Goal: Information Seeking & Learning: Learn about a topic

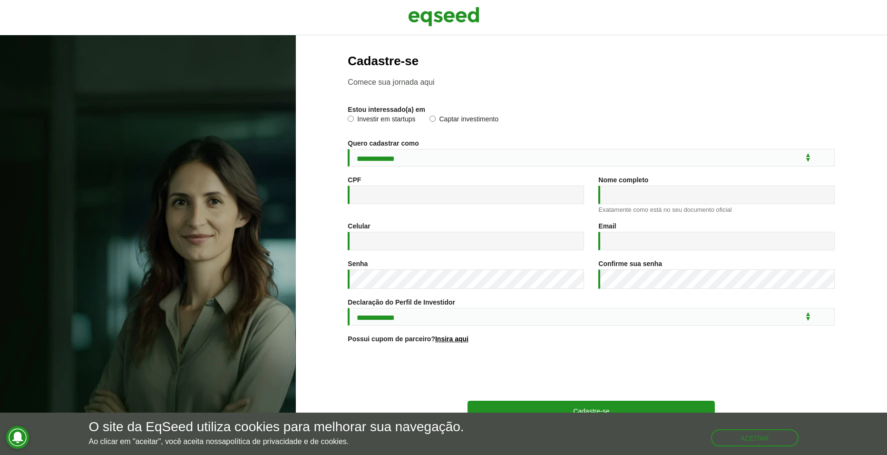
scroll to position [36, 0]
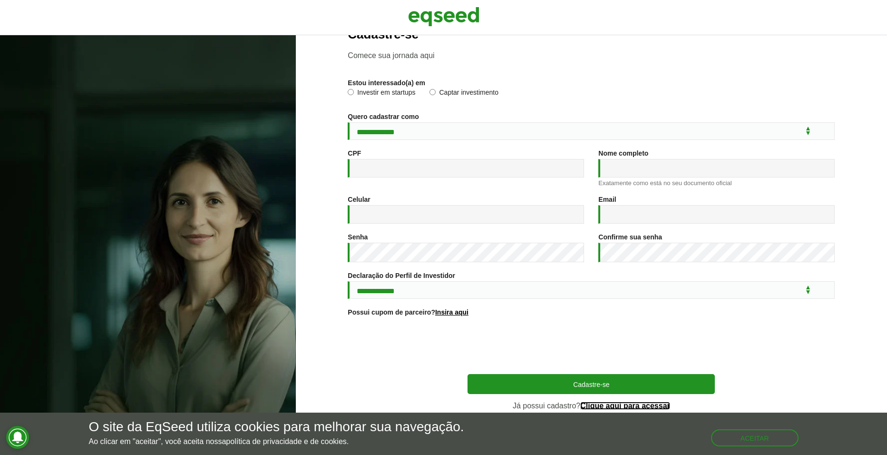
click at [638, 406] on link "Clique aqui para acessar" at bounding box center [625, 406] width 90 height 8
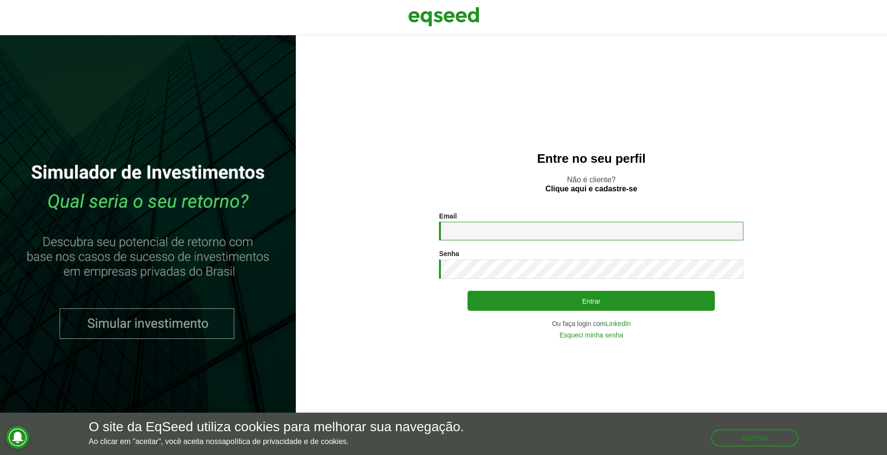
click at [463, 230] on input "Email *" at bounding box center [591, 231] width 304 height 19
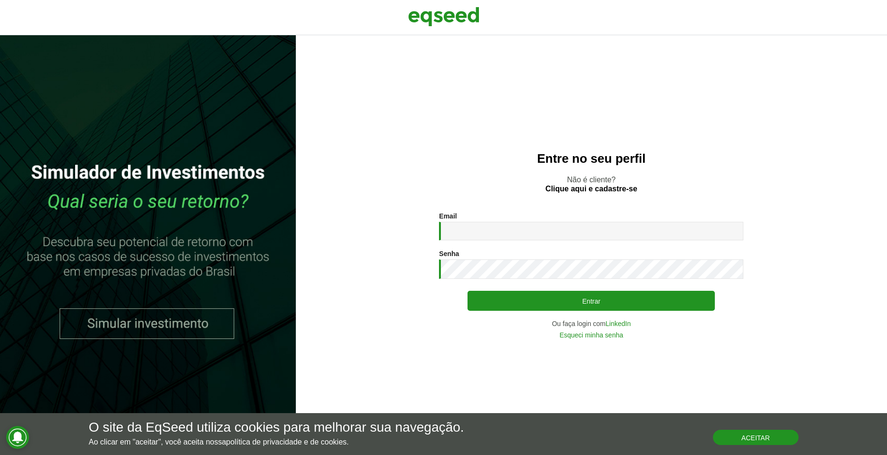
click at [785, 437] on button "Aceitar" at bounding box center [756, 436] width 86 height 15
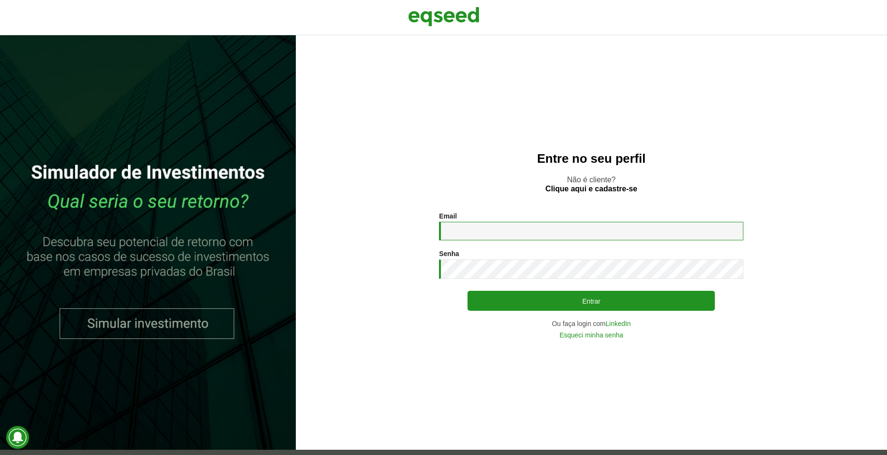
click at [481, 236] on input "Email *" at bounding box center [591, 231] width 304 height 19
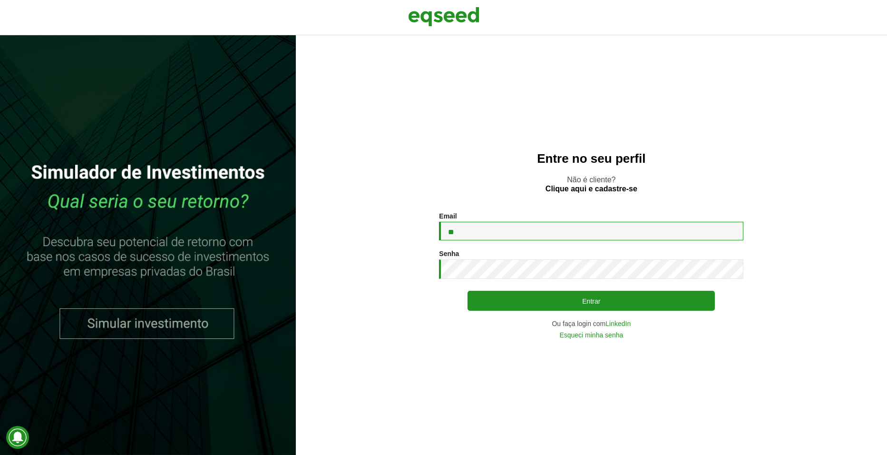
type input "*"
click at [626, 324] on link "LinkedIn" at bounding box center [617, 323] width 25 height 7
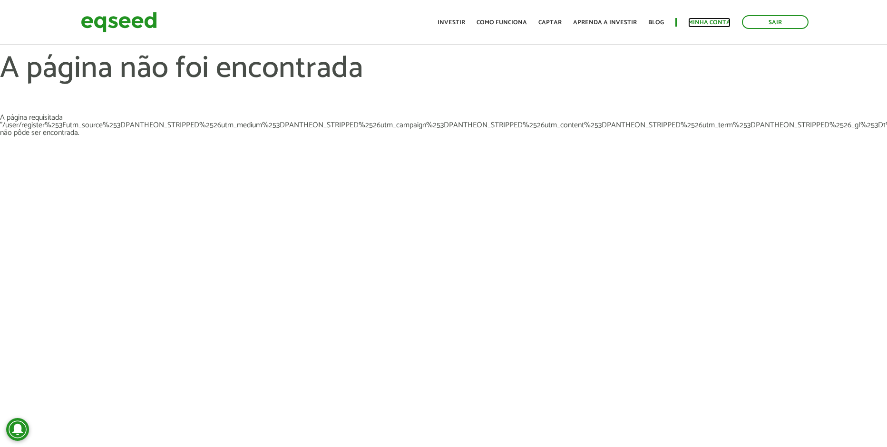
click at [712, 19] on link "Minha conta" at bounding box center [709, 22] width 42 height 6
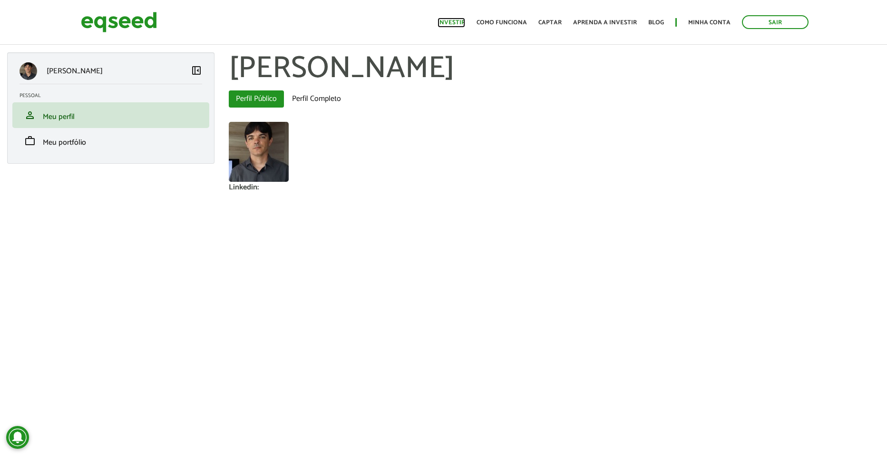
click at [461, 22] on link "Investir" at bounding box center [451, 22] width 28 height 6
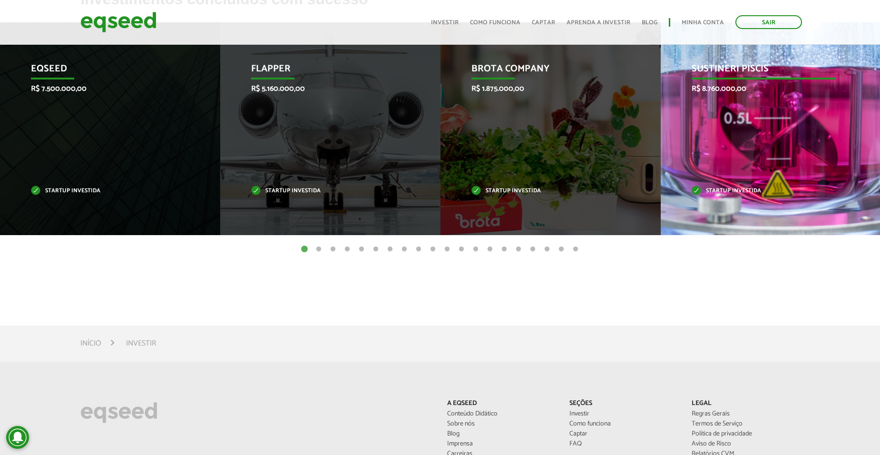
scroll to position [380, 0]
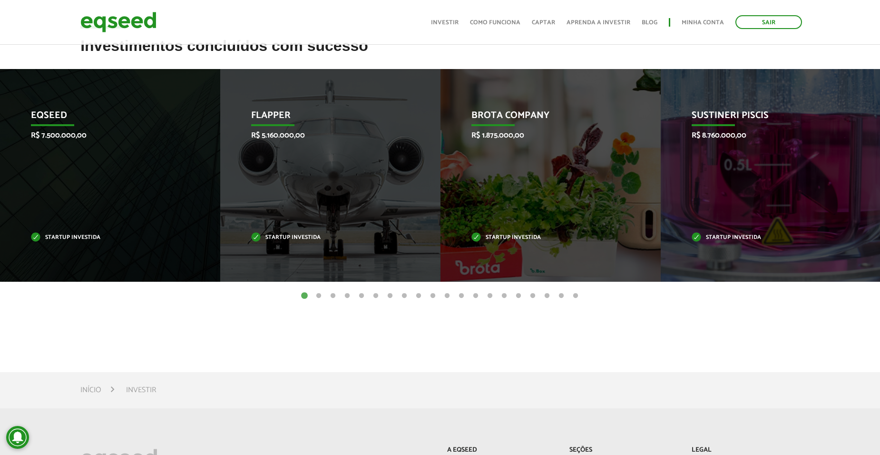
click at [320, 295] on button "2" at bounding box center [319, 296] width 10 height 10
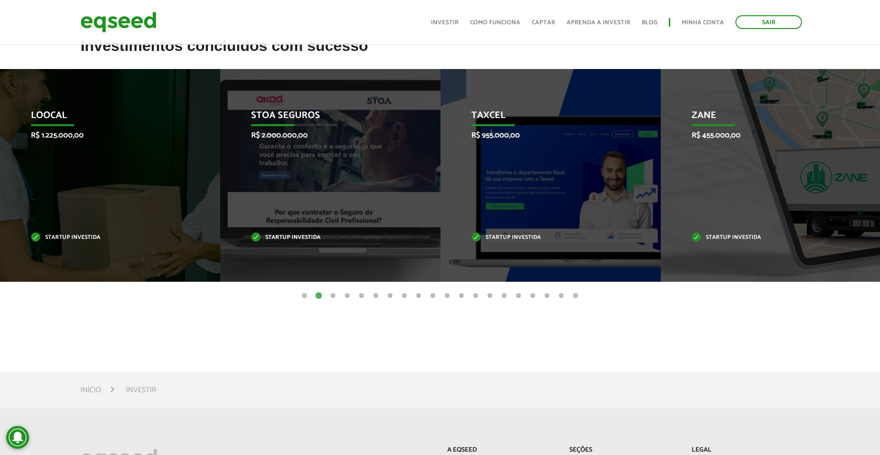
click at [334, 295] on button "3" at bounding box center [333, 296] width 10 height 10
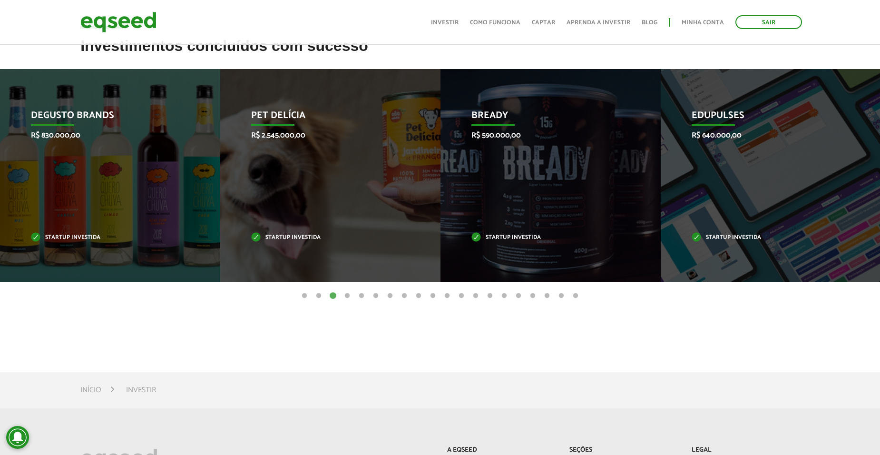
click at [348, 297] on button "4" at bounding box center [347, 296] width 10 height 10
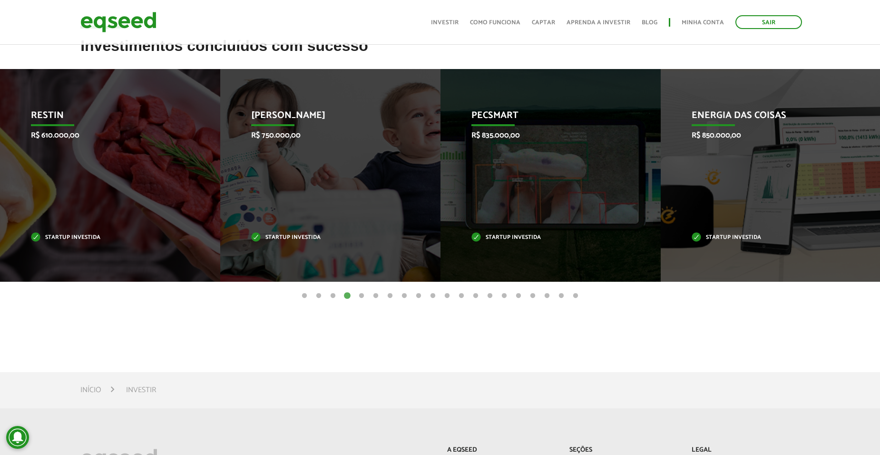
click at [361, 297] on button "5" at bounding box center [362, 296] width 10 height 10
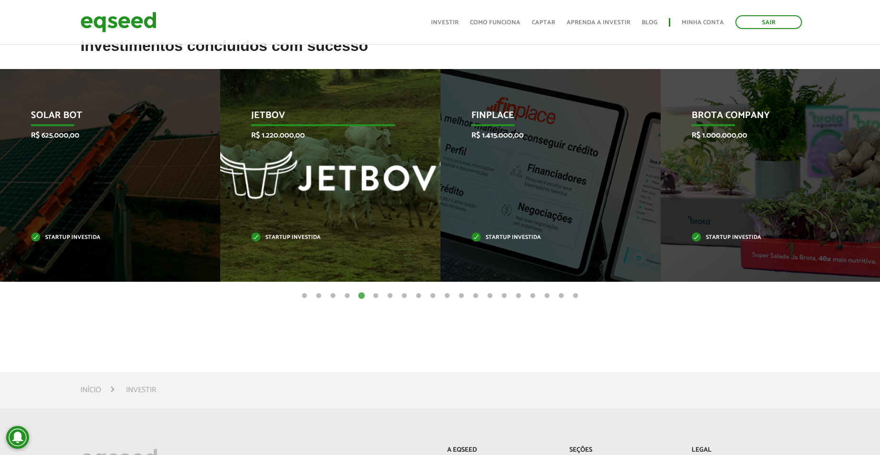
click at [273, 157] on div "JetBov R$ 1.220.000,00 Startup investida" at bounding box center [323, 175] width 206 height 213
click at [282, 168] on div "JetBov R$ 1.220.000,00 Startup investida" at bounding box center [323, 175] width 206 height 213
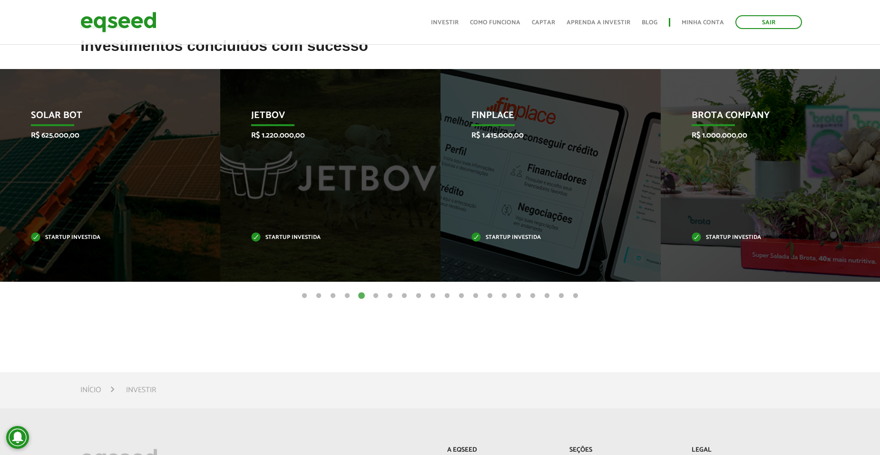
click at [376, 295] on button "6" at bounding box center [376, 296] width 10 height 10
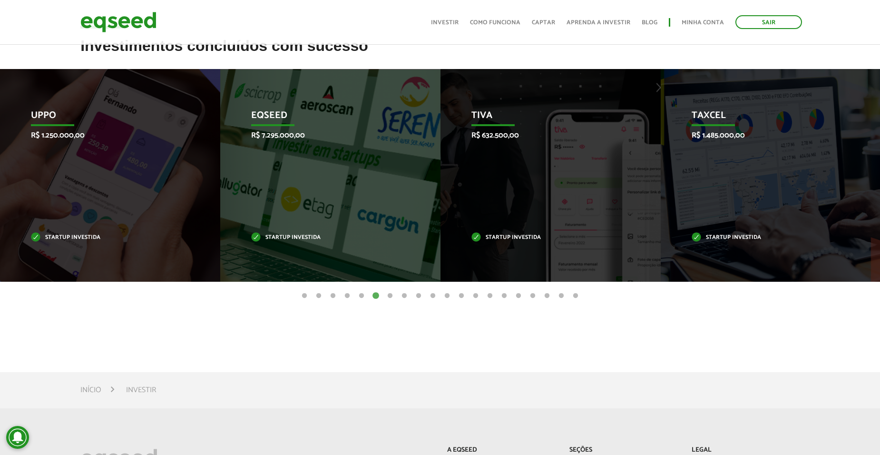
click at [390, 295] on button "7" at bounding box center [390, 296] width 10 height 10
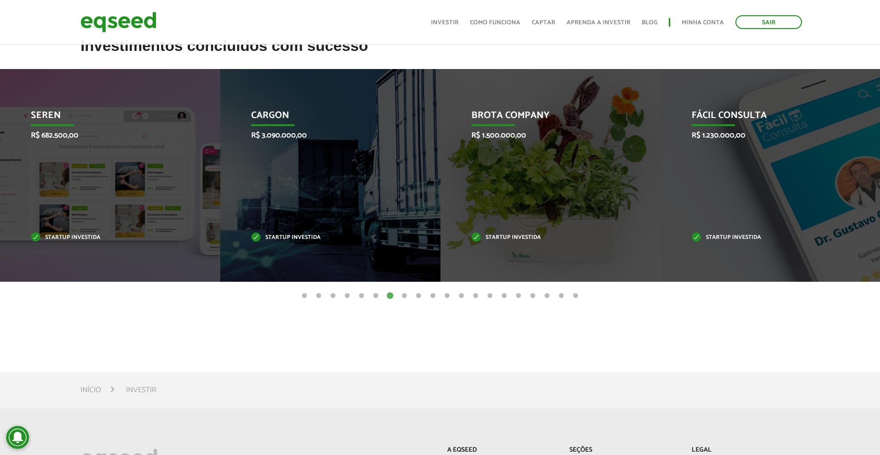
click at [406, 295] on button "8" at bounding box center [404, 296] width 10 height 10
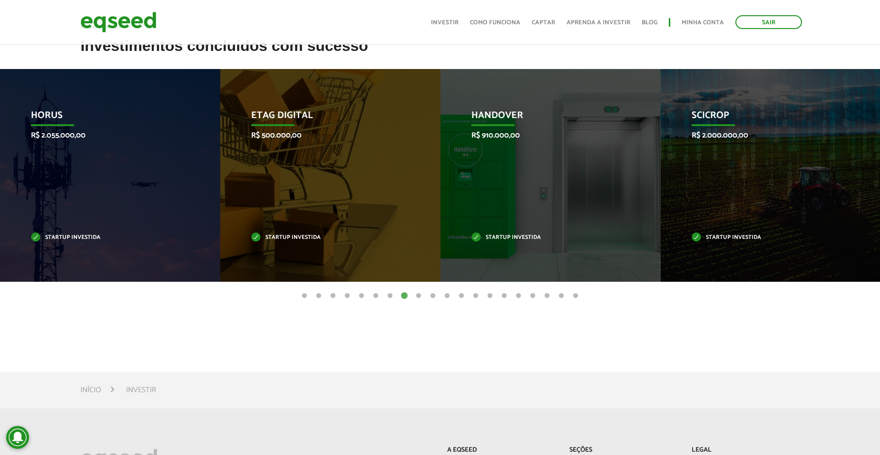
click at [419, 297] on button "9" at bounding box center [419, 296] width 10 height 10
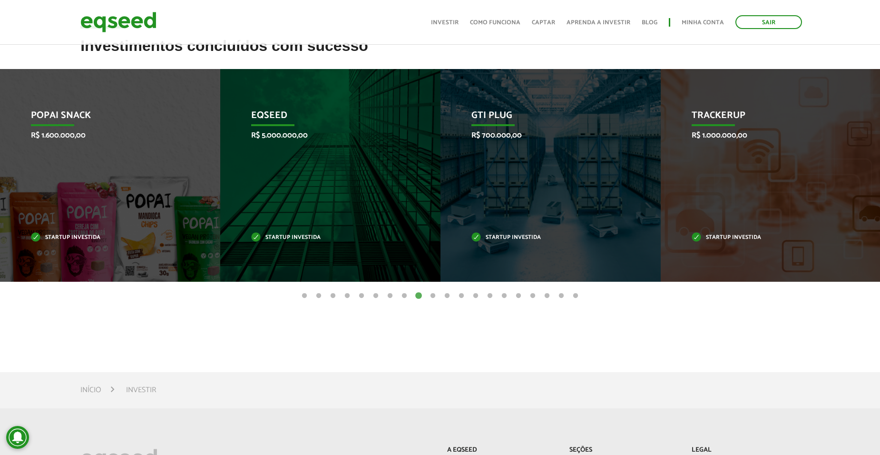
click at [432, 297] on button "10" at bounding box center [433, 296] width 10 height 10
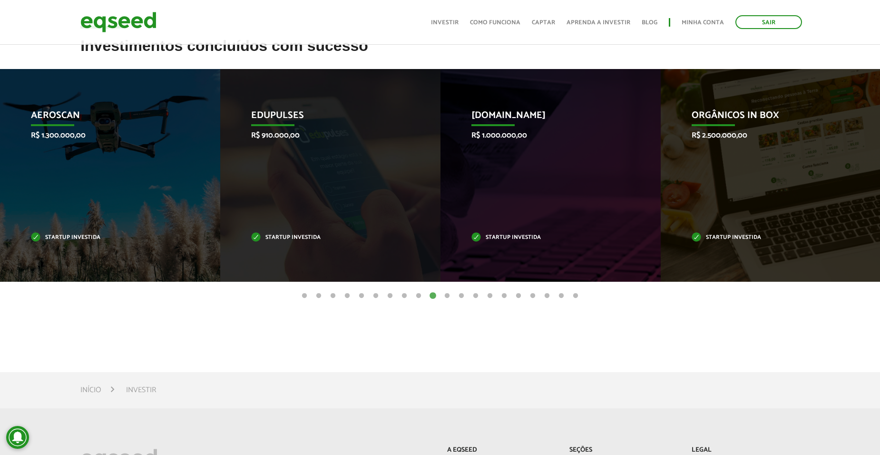
click at [448, 295] on button "11" at bounding box center [447, 296] width 10 height 10
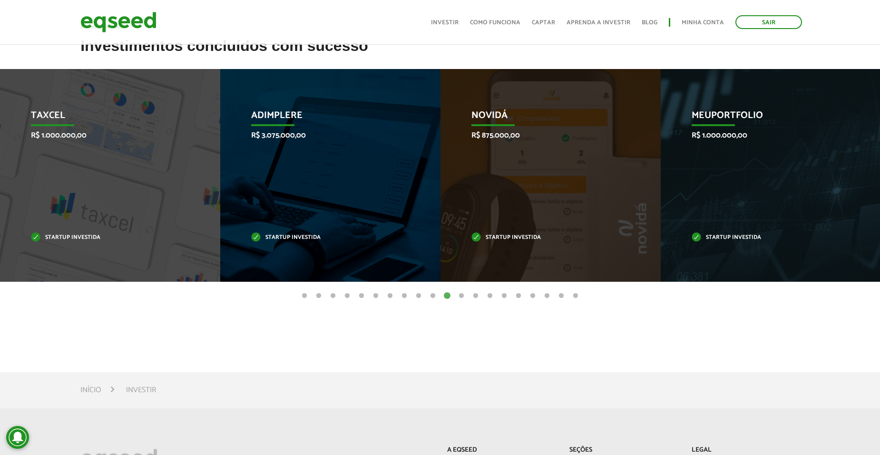
click at [461, 291] on button "12" at bounding box center [461, 296] width 10 height 10
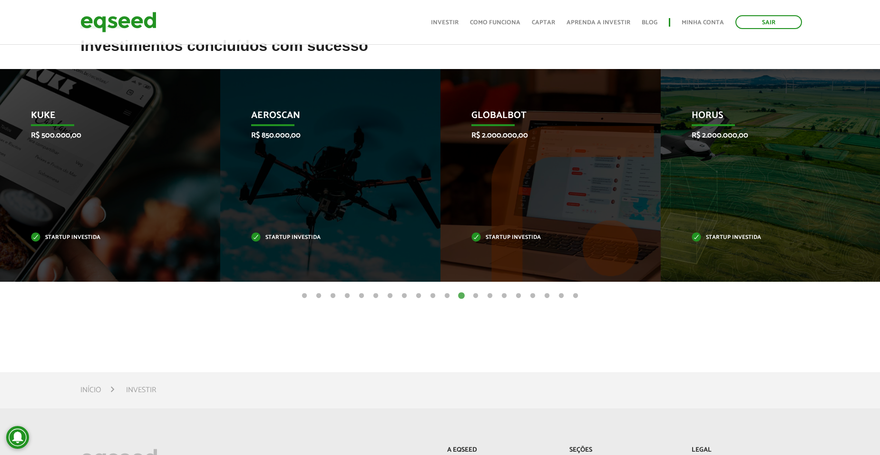
click at [475, 294] on button "13" at bounding box center [476, 296] width 10 height 10
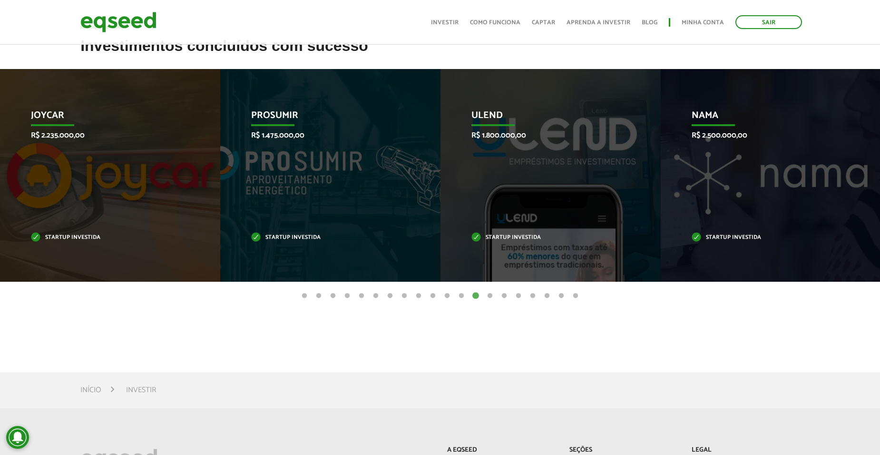
click at [488, 296] on button "14" at bounding box center [490, 296] width 10 height 10
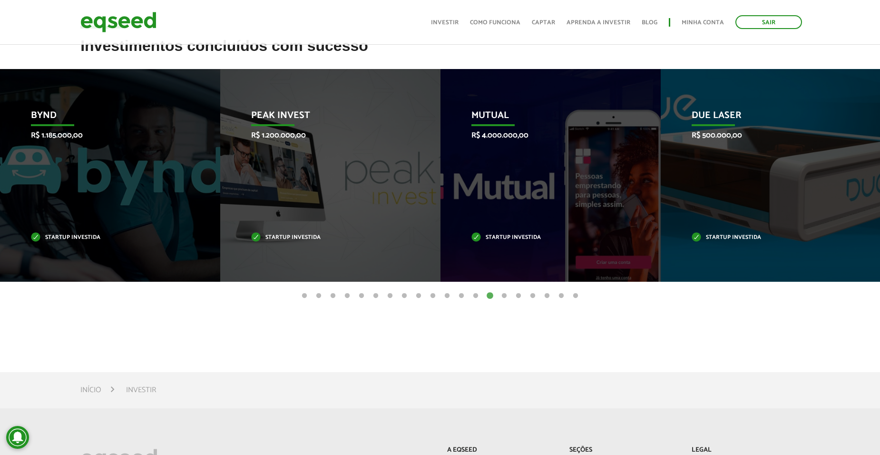
click at [502, 296] on button "15" at bounding box center [504, 296] width 10 height 10
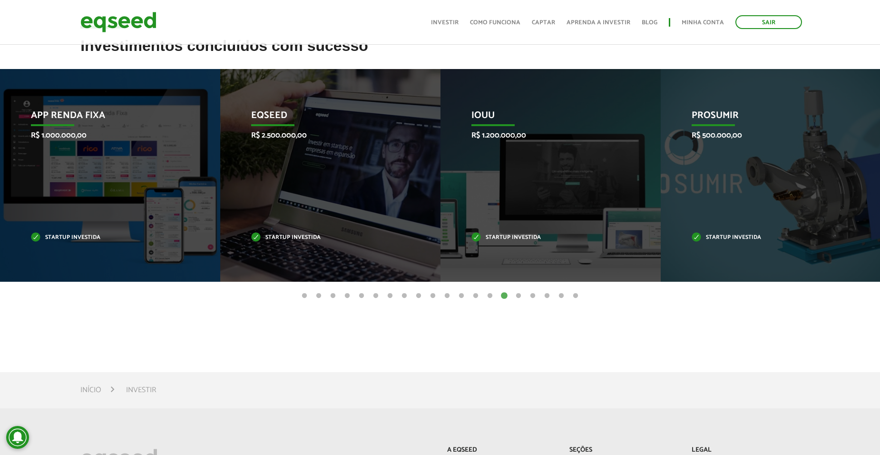
click at [518, 295] on button "16" at bounding box center [518, 296] width 10 height 10
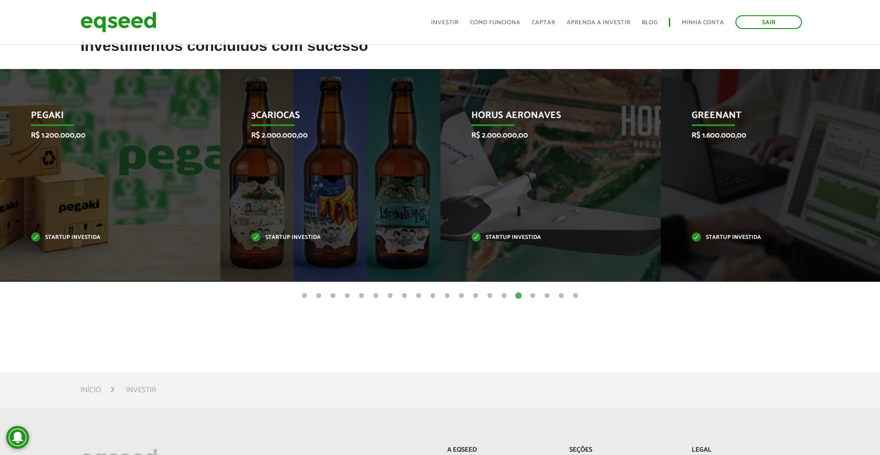
click at [532, 297] on button "17" at bounding box center [533, 296] width 10 height 10
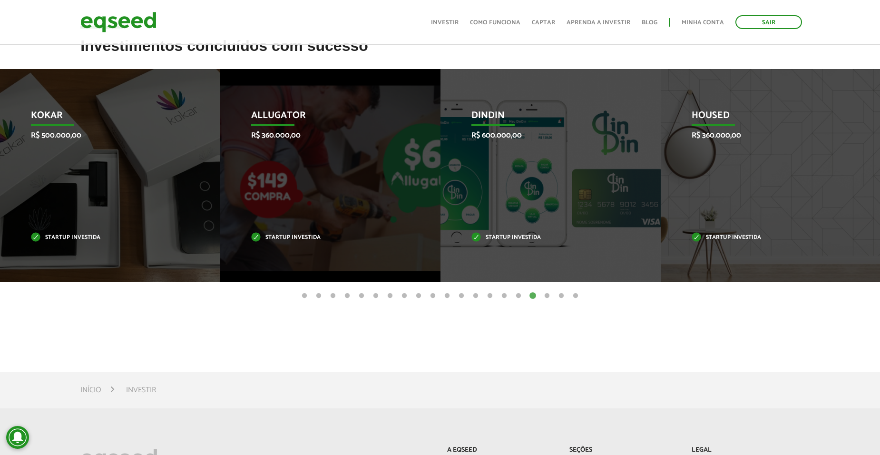
click at [545, 297] on button "18" at bounding box center [547, 296] width 10 height 10
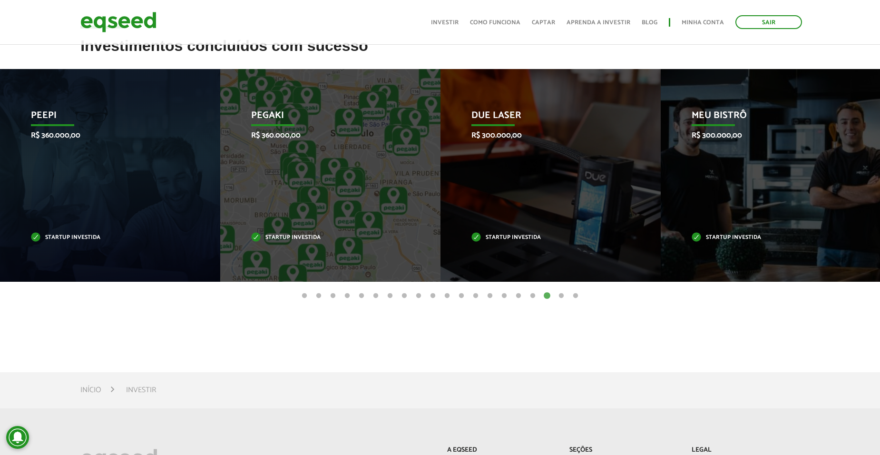
click at [560, 292] on button "19" at bounding box center [561, 296] width 10 height 10
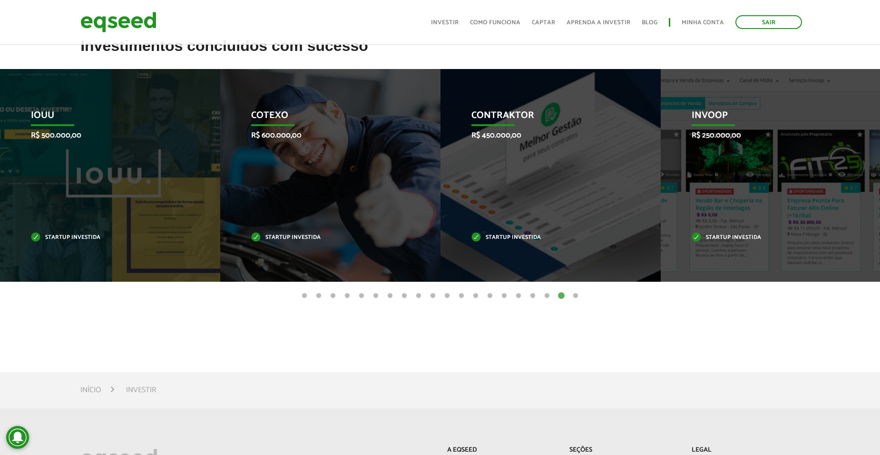
click at [573, 295] on button "20" at bounding box center [576, 296] width 10 height 10
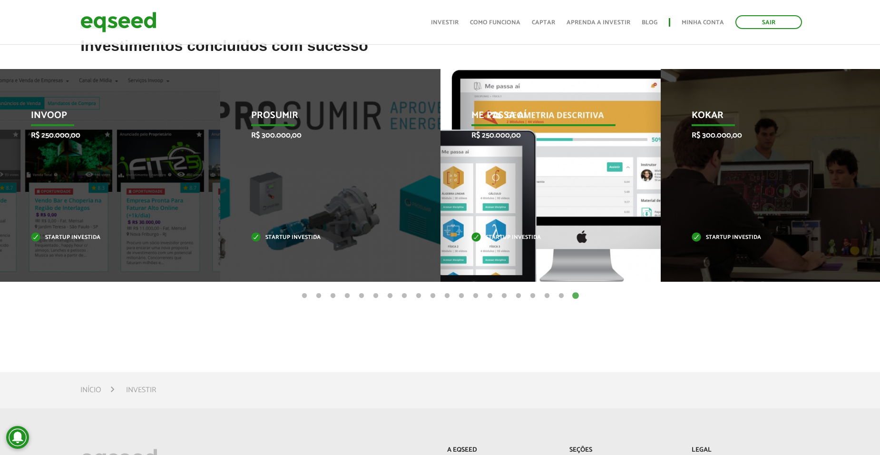
click at [574, 184] on div "Me Passa Aí R$ 250.000,00 Startup investida" at bounding box center [543, 175] width 206 height 213
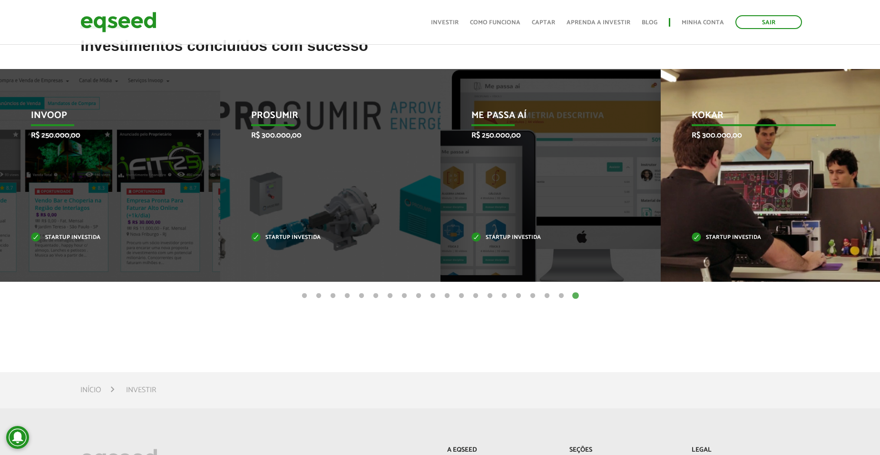
click at [727, 157] on div "Kokar R$ 300.000,00 Startup investida" at bounding box center [763, 175] width 206 height 213
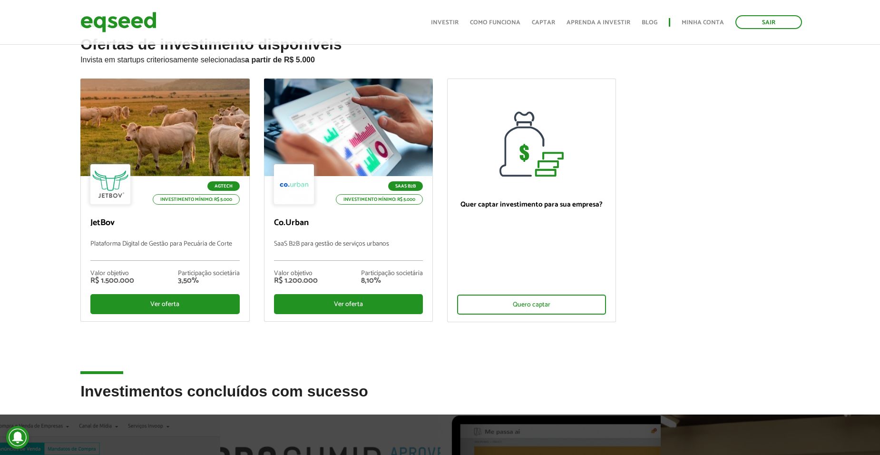
scroll to position [0, 0]
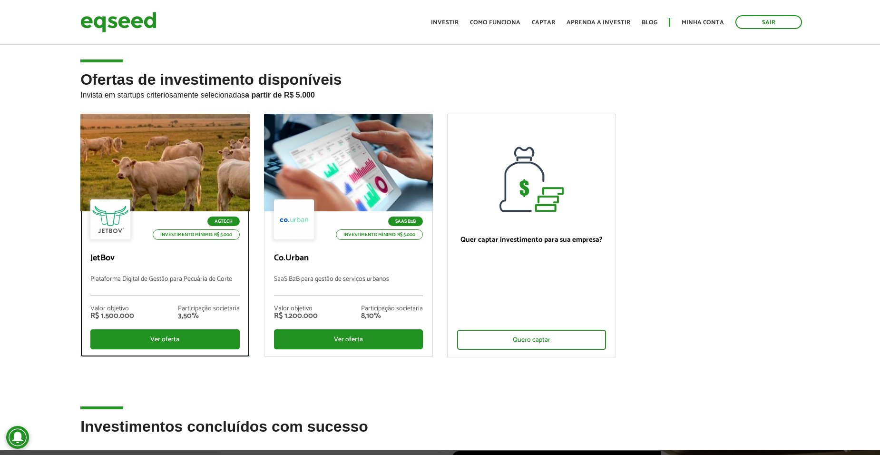
click at [182, 175] on div at bounding box center [165, 162] width 203 height 117
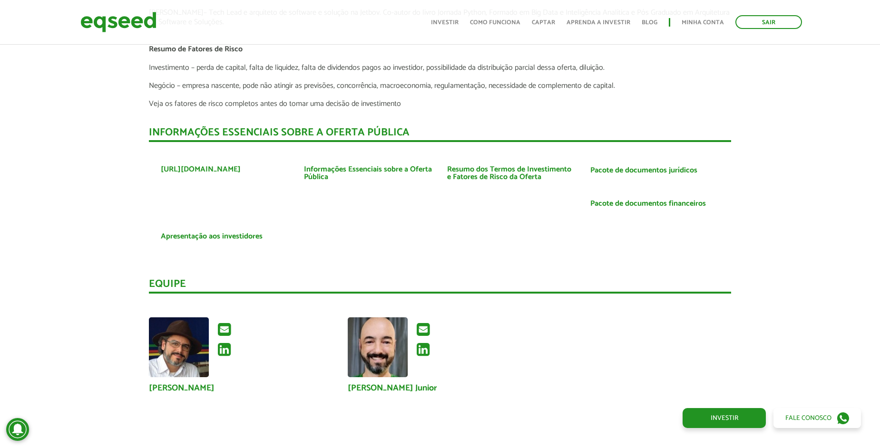
scroll to position [2139, 0]
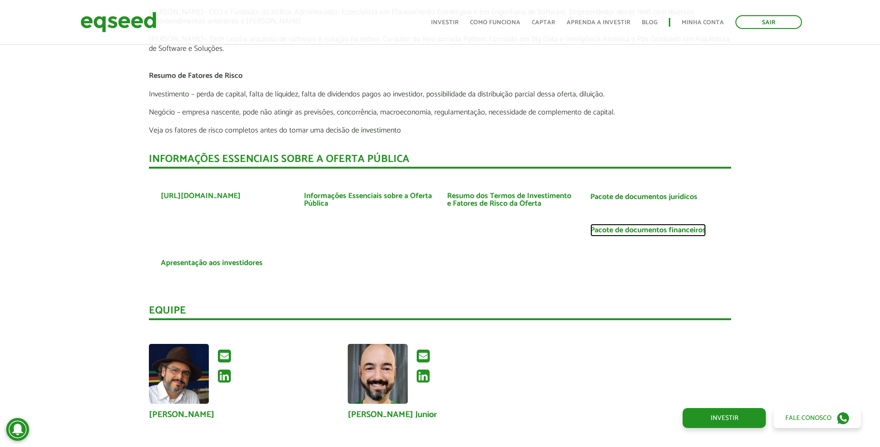
click at [678, 228] on link "Pacote de documentos financeiros" at bounding box center [648, 231] width 116 height 8
